Goal: Task Accomplishment & Management: Manage account settings

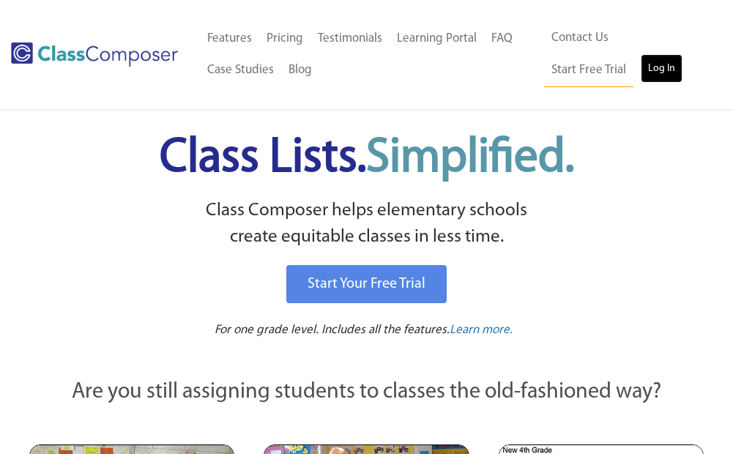
click at [641, 61] on link "Log In" at bounding box center [662, 68] width 42 height 29
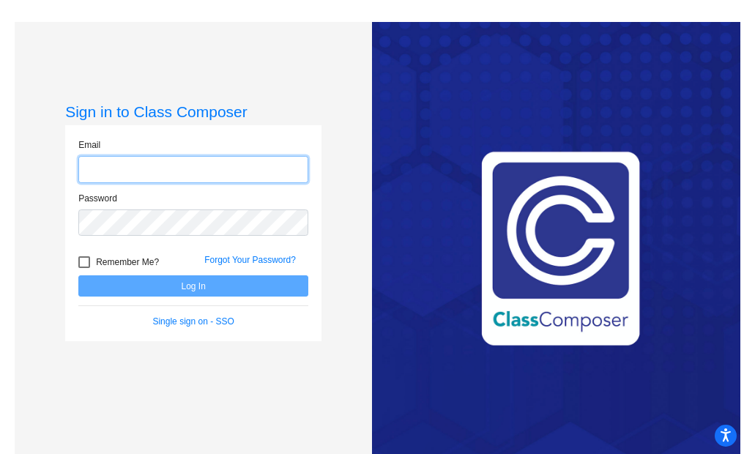
type input "[EMAIL_ADDRESS][DOMAIN_NAME]"
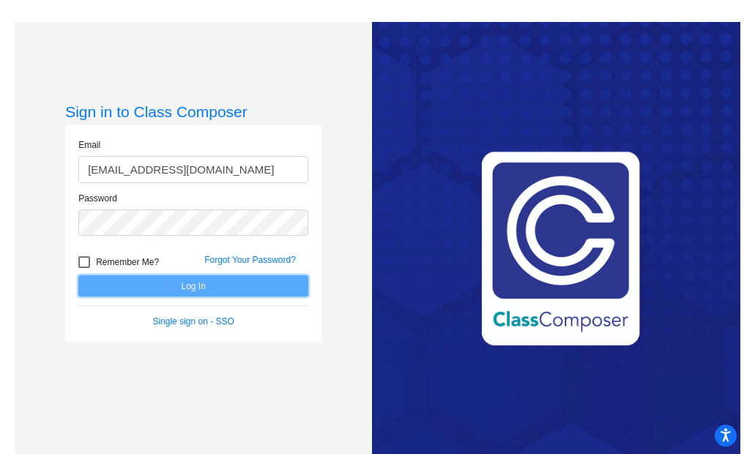
click at [151, 277] on button "Log In" at bounding box center [193, 285] width 230 height 21
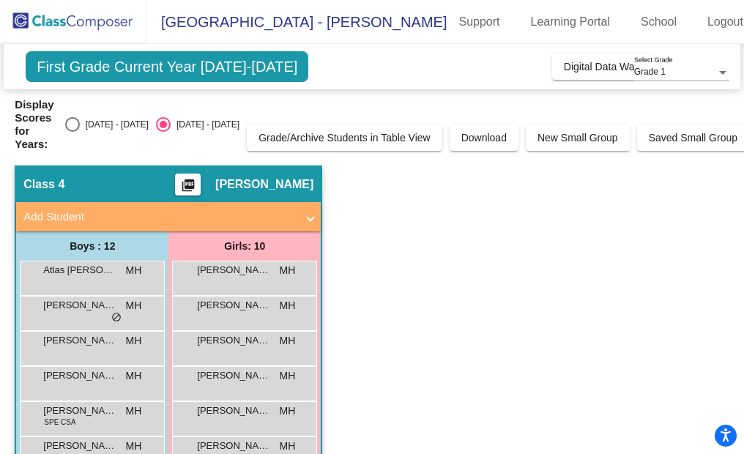
click at [76, 120] on div "Display Scores for Years: 2024 - 2025 2025 - 2026" at bounding box center [127, 124] width 225 height 53
click at [80, 117] on div "Select an option" at bounding box center [72, 124] width 15 height 15
click at [72, 132] on input "2024 - 2025" at bounding box center [72, 132] width 1 height 1
radio input "true"
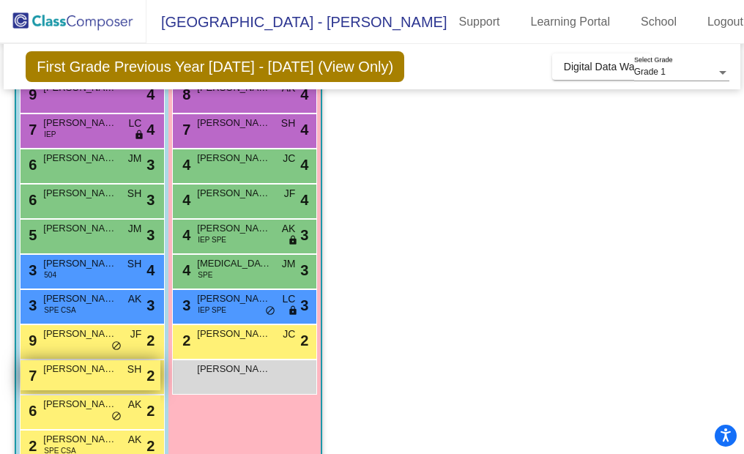
scroll to position [225, 0]
